Goal: Task Accomplishment & Management: Complete application form

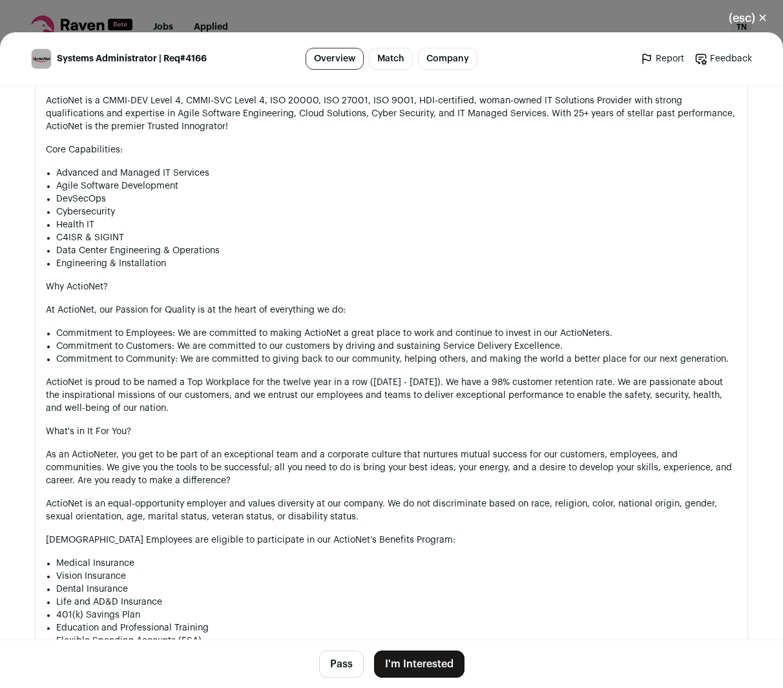
scroll to position [1196, 0]
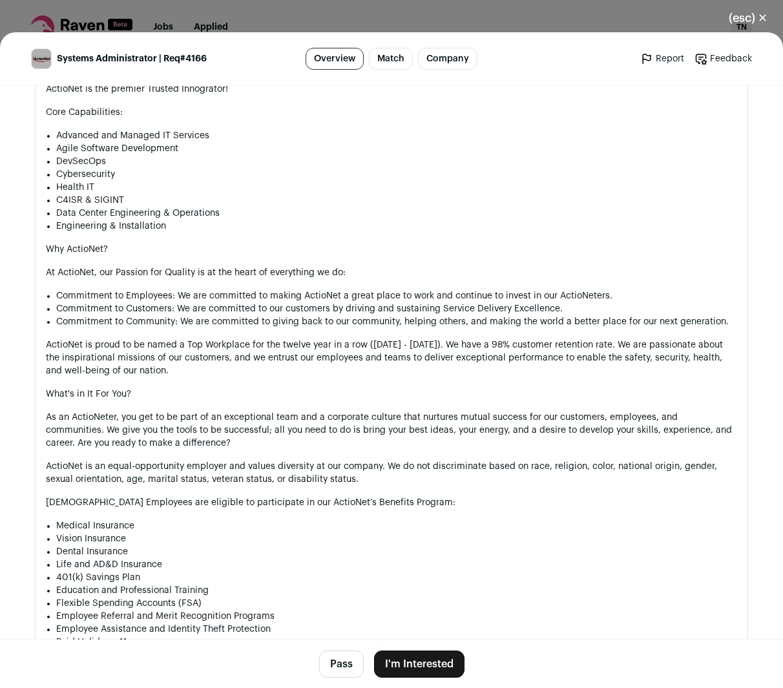
click at [393, 665] on button "I'm Interested" at bounding box center [419, 664] width 90 height 27
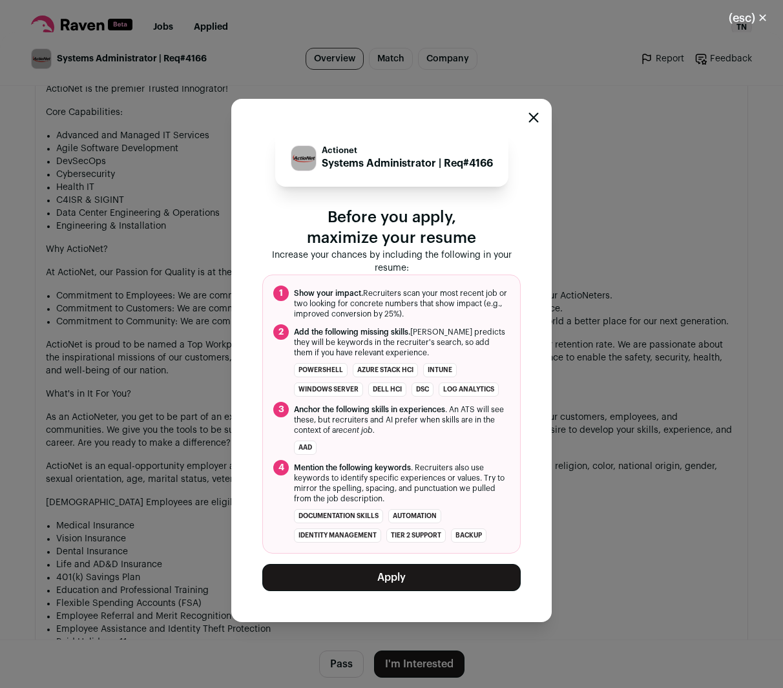
click at [401, 577] on button "Apply" at bounding box center [391, 577] width 258 height 27
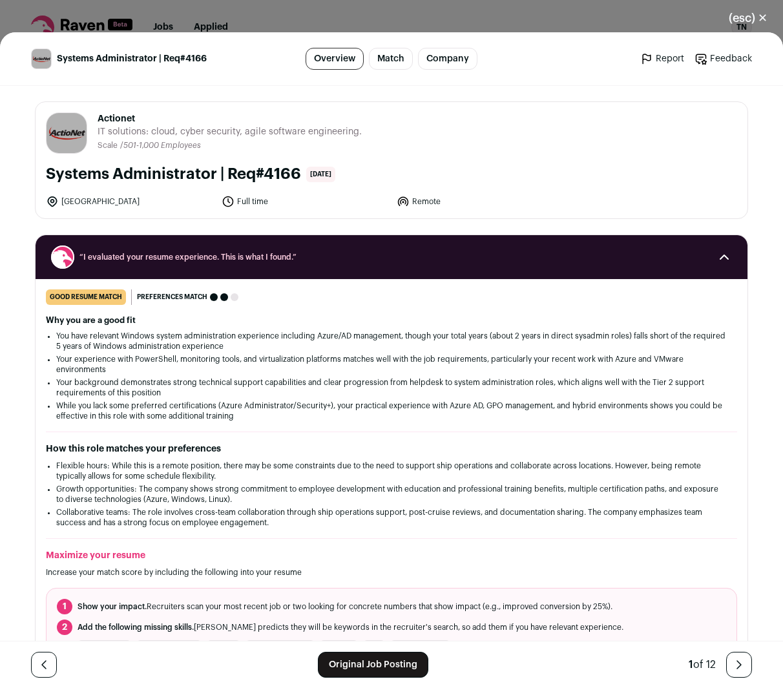
click at [735, 663] on icon "Close modal via background" at bounding box center [739, 665] width 16 height 16
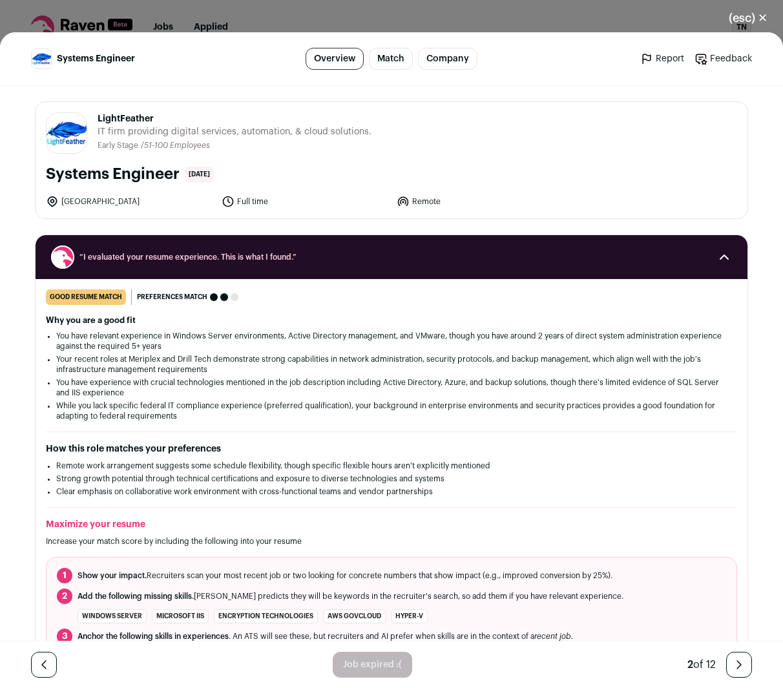
click at [757, 18] on button "(esc) ✕" at bounding box center [748, 18] width 70 height 28
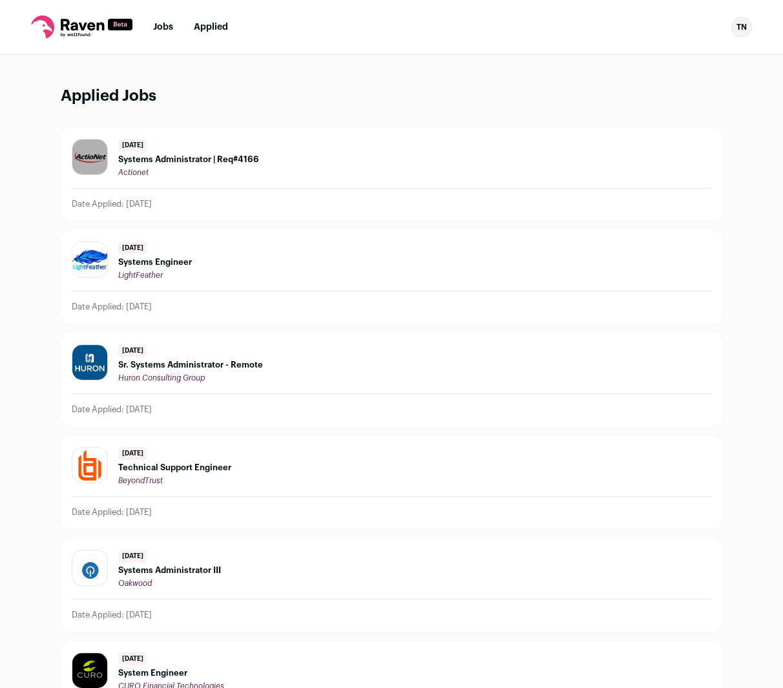
click at [167, 27] on link "Jobs" at bounding box center [163, 27] width 20 height 9
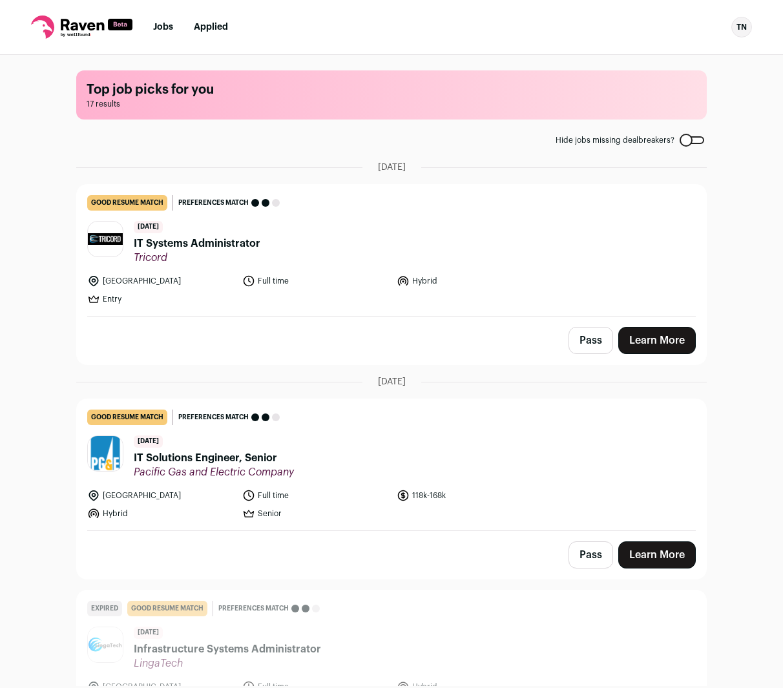
click at [189, 238] on span "IT Systems Administrator" at bounding box center [197, 244] width 127 height 16
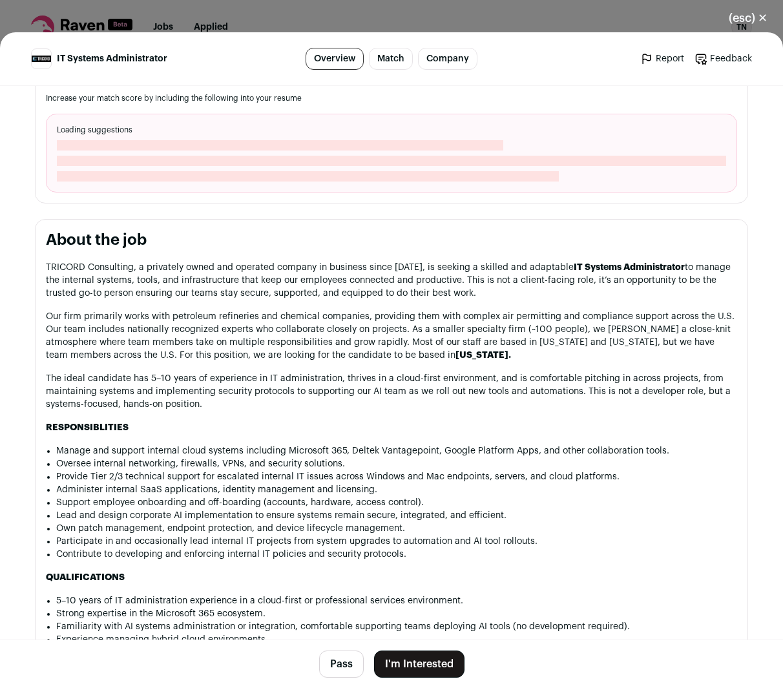
scroll to position [493, 0]
click at [343, 665] on button "Pass" at bounding box center [341, 664] width 45 height 27
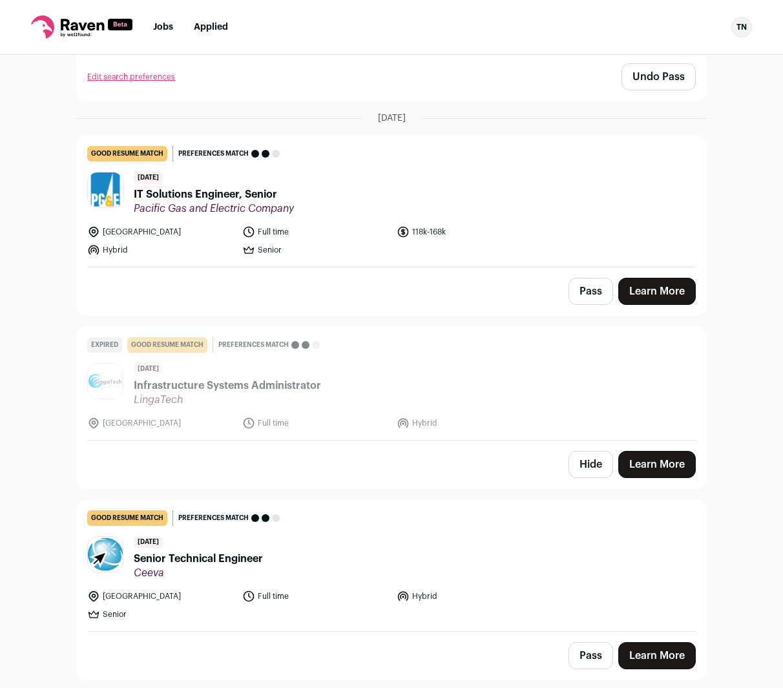
scroll to position [0, 0]
